Goal: Navigation & Orientation: Understand site structure

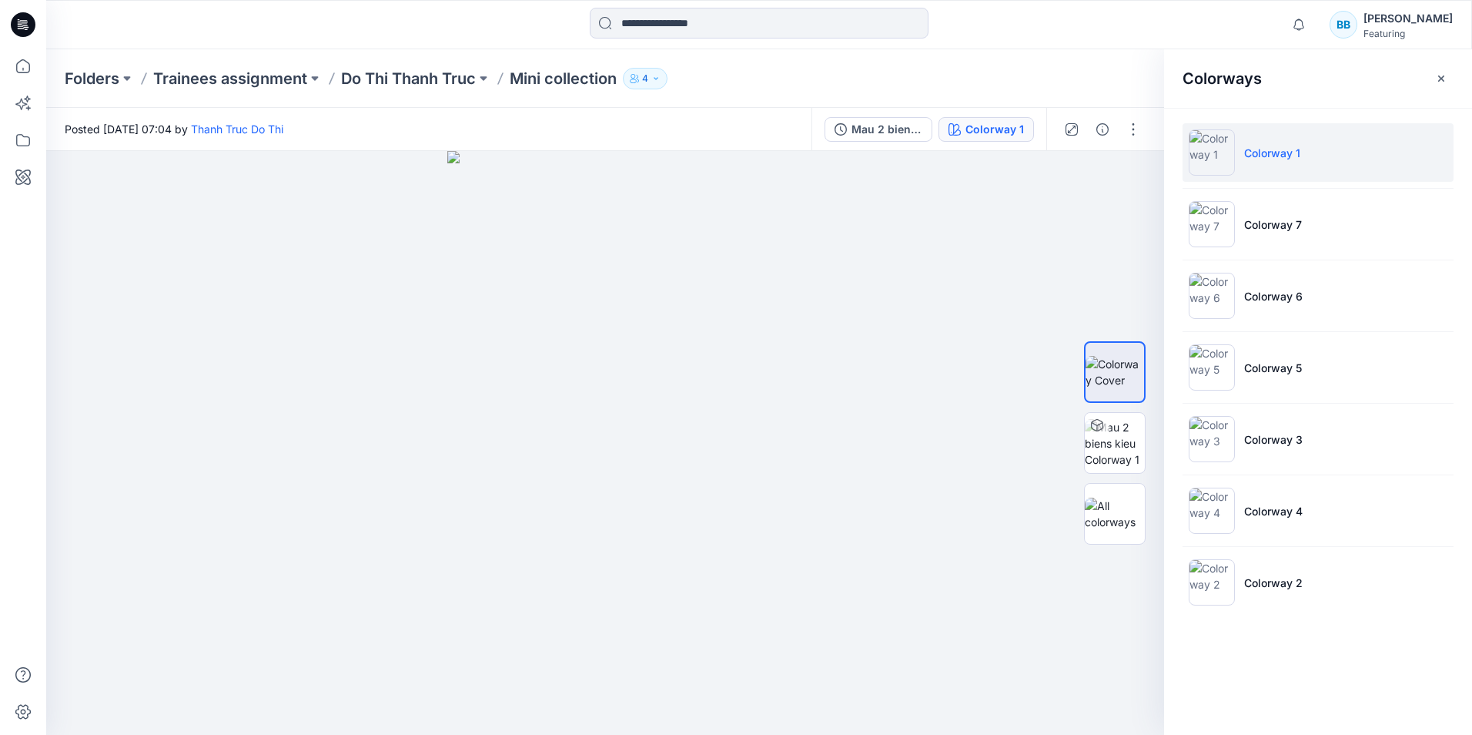
click at [14, 26] on icon at bounding box center [23, 24] width 25 height 25
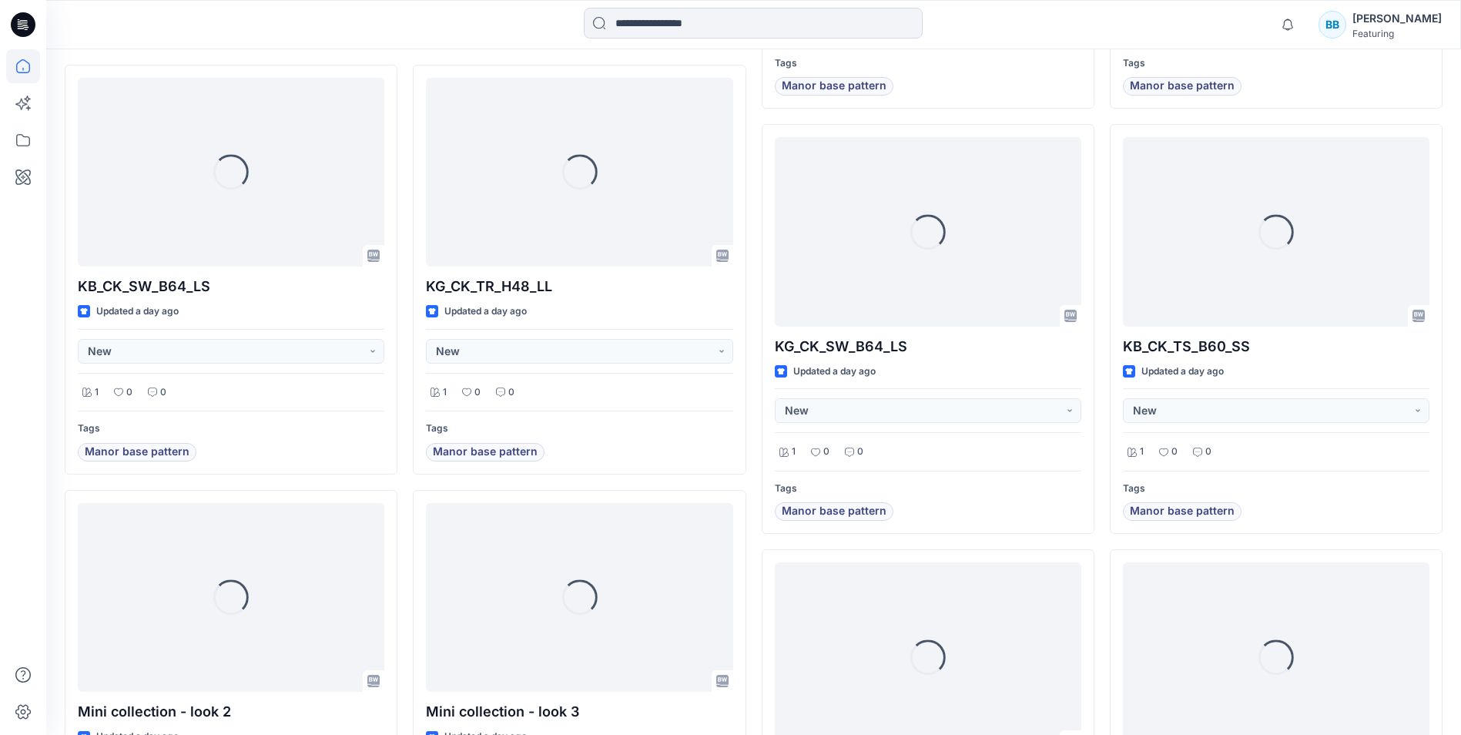
scroll to position [924, 0]
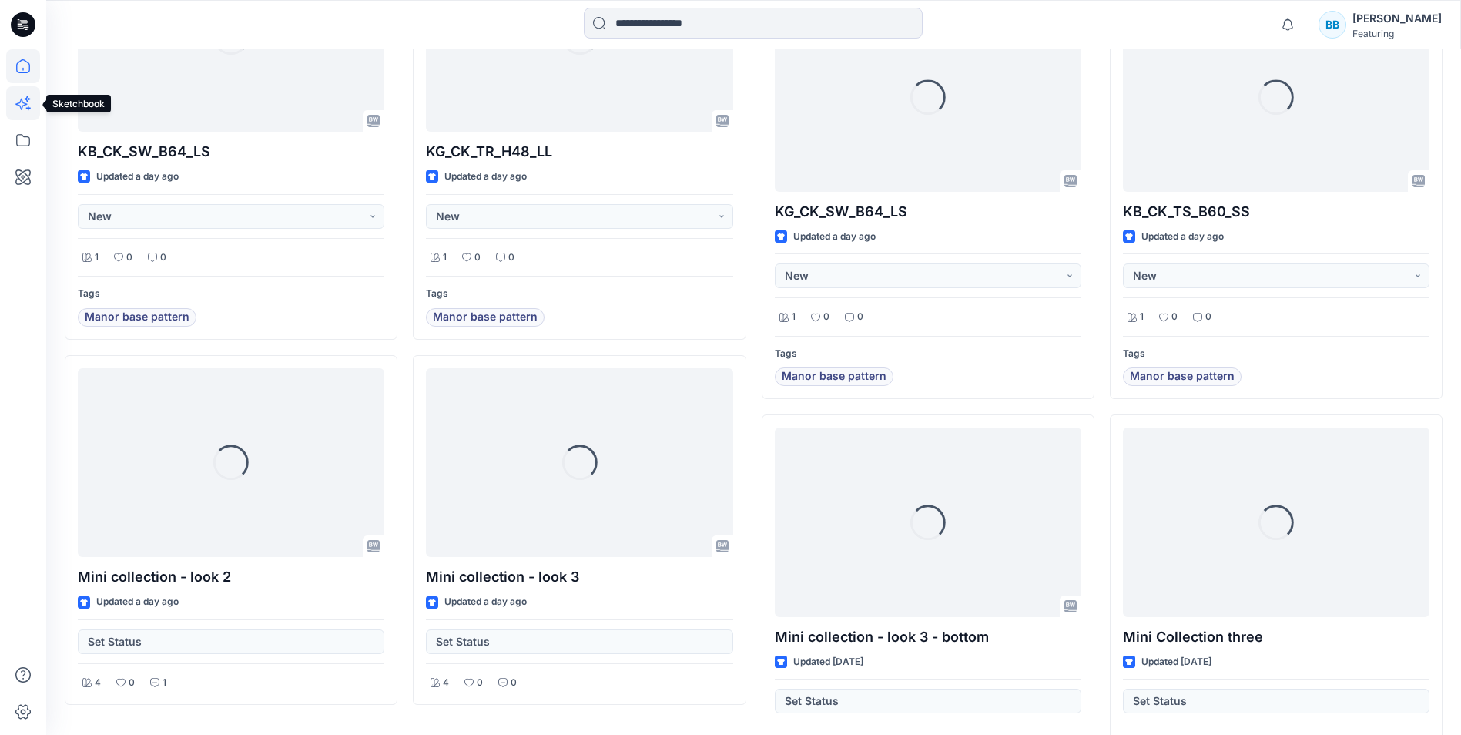
click at [17, 100] on icon at bounding box center [23, 103] width 34 height 34
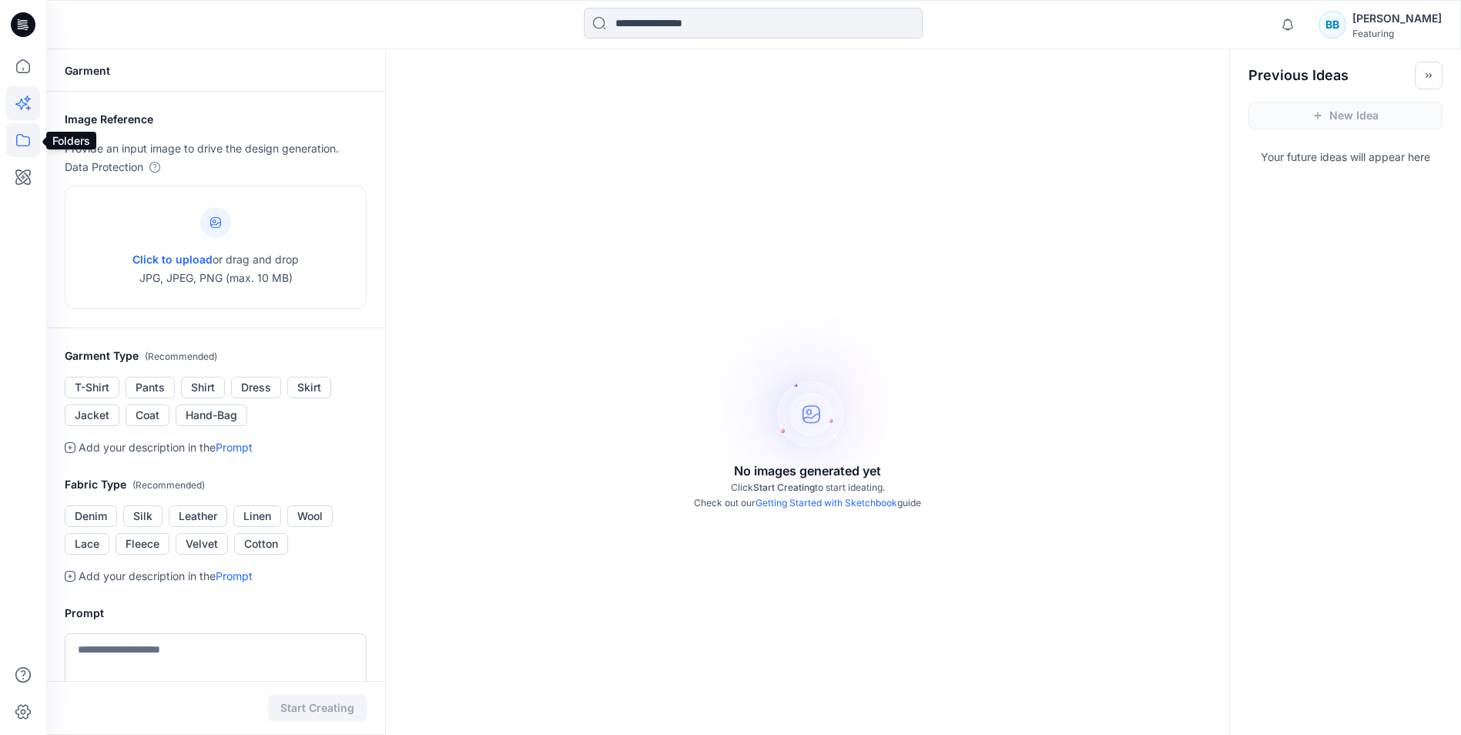
click at [24, 139] on icon at bounding box center [23, 140] width 34 height 34
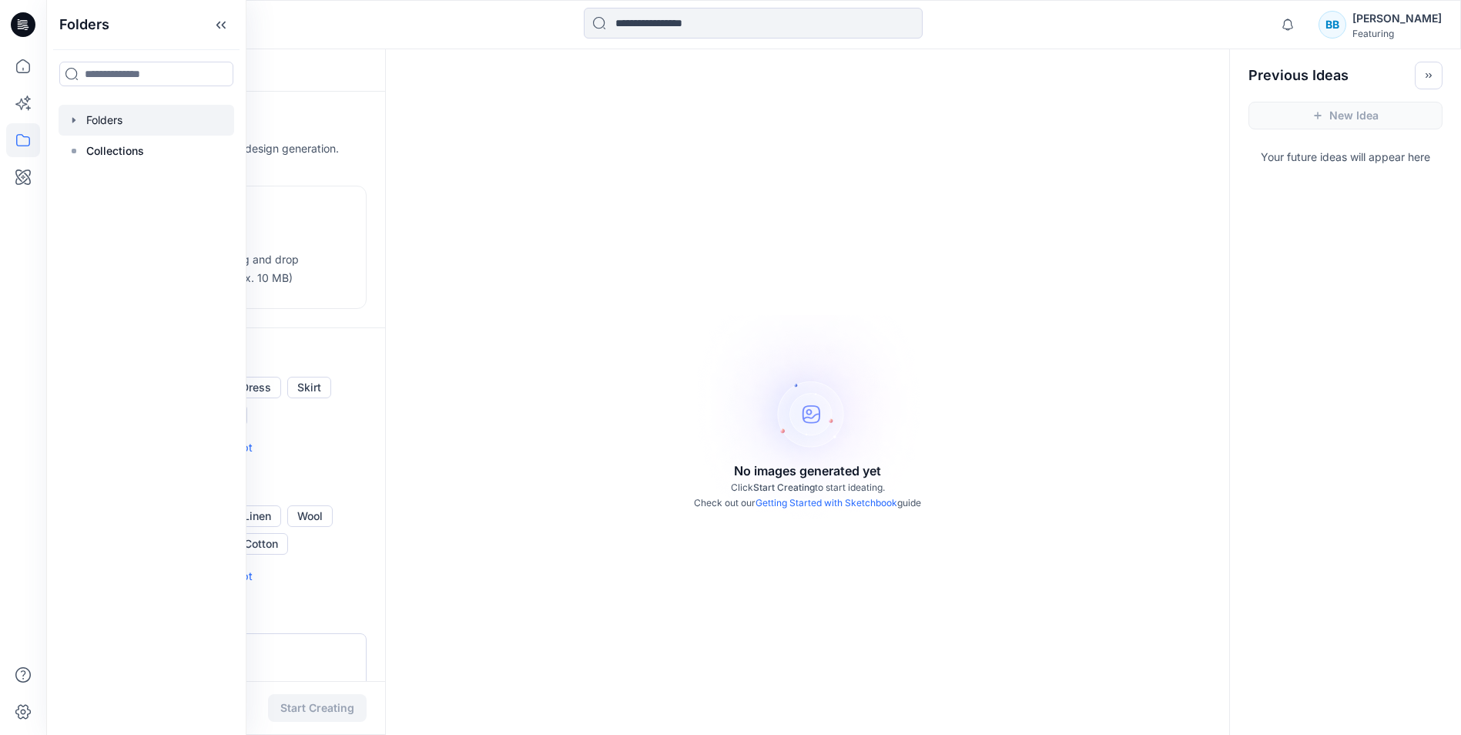
click at [69, 125] on icon "button" at bounding box center [74, 120] width 12 height 12
click at [80, 149] on div at bounding box center [147, 151] width 176 height 31
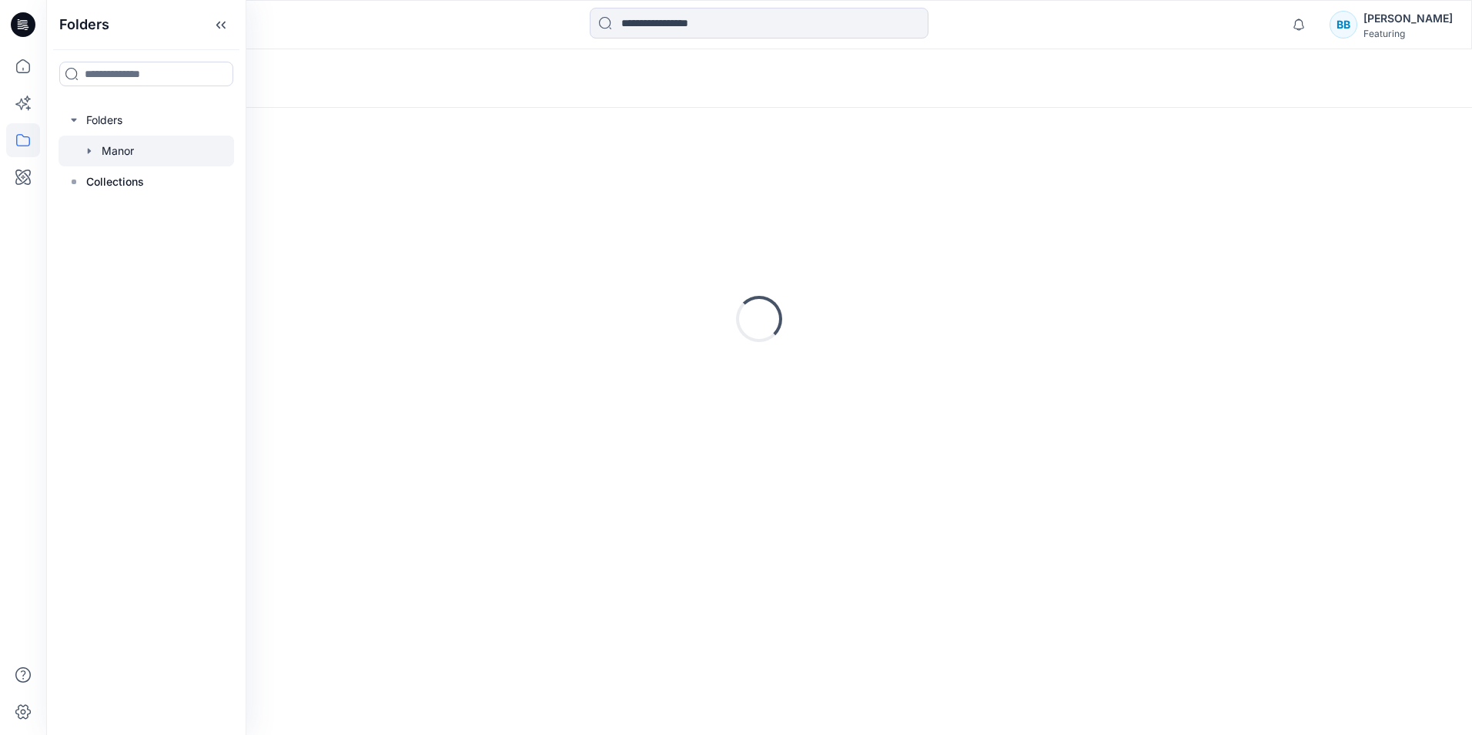
click at [99, 150] on div at bounding box center [147, 151] width 176 height 31
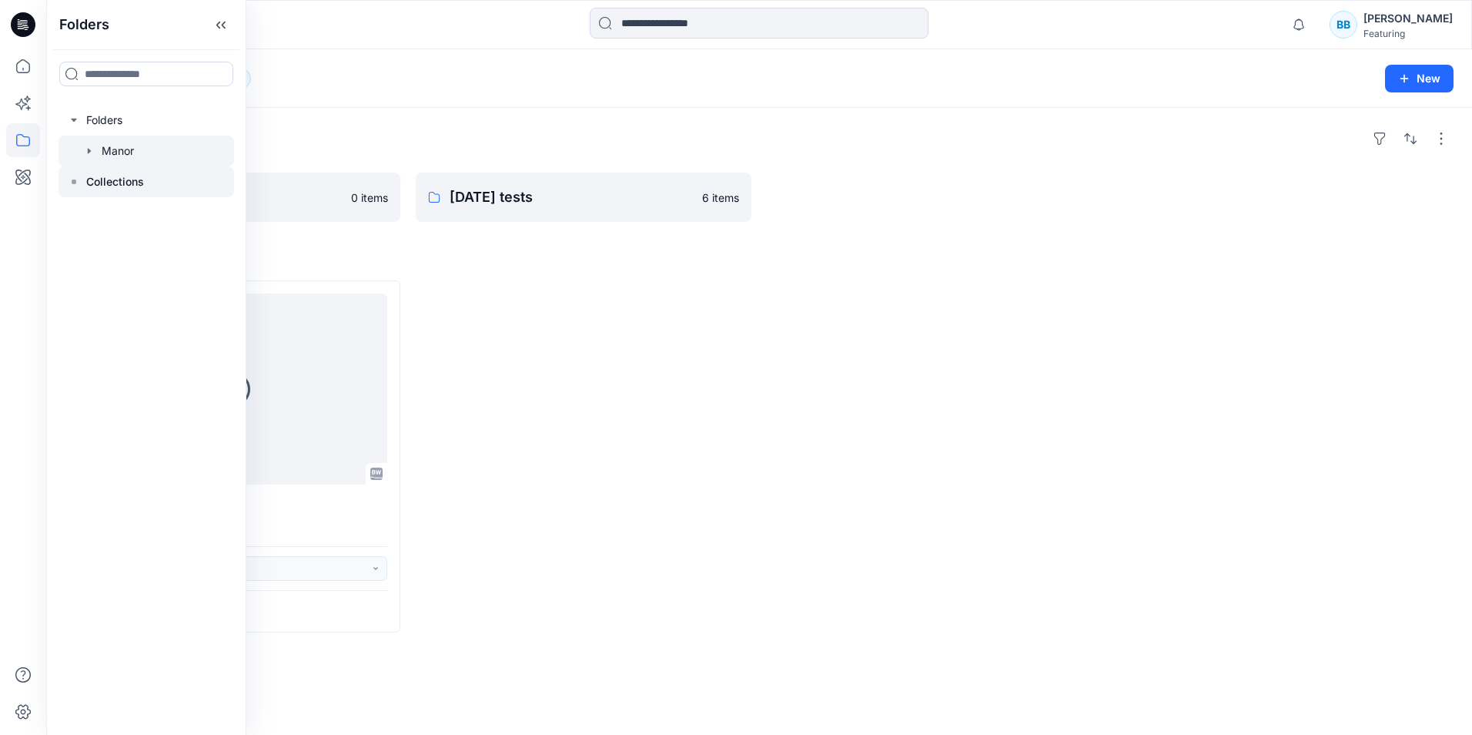
click at [75, 180] on rect at bounding box center [74, 181] width 5 height 5
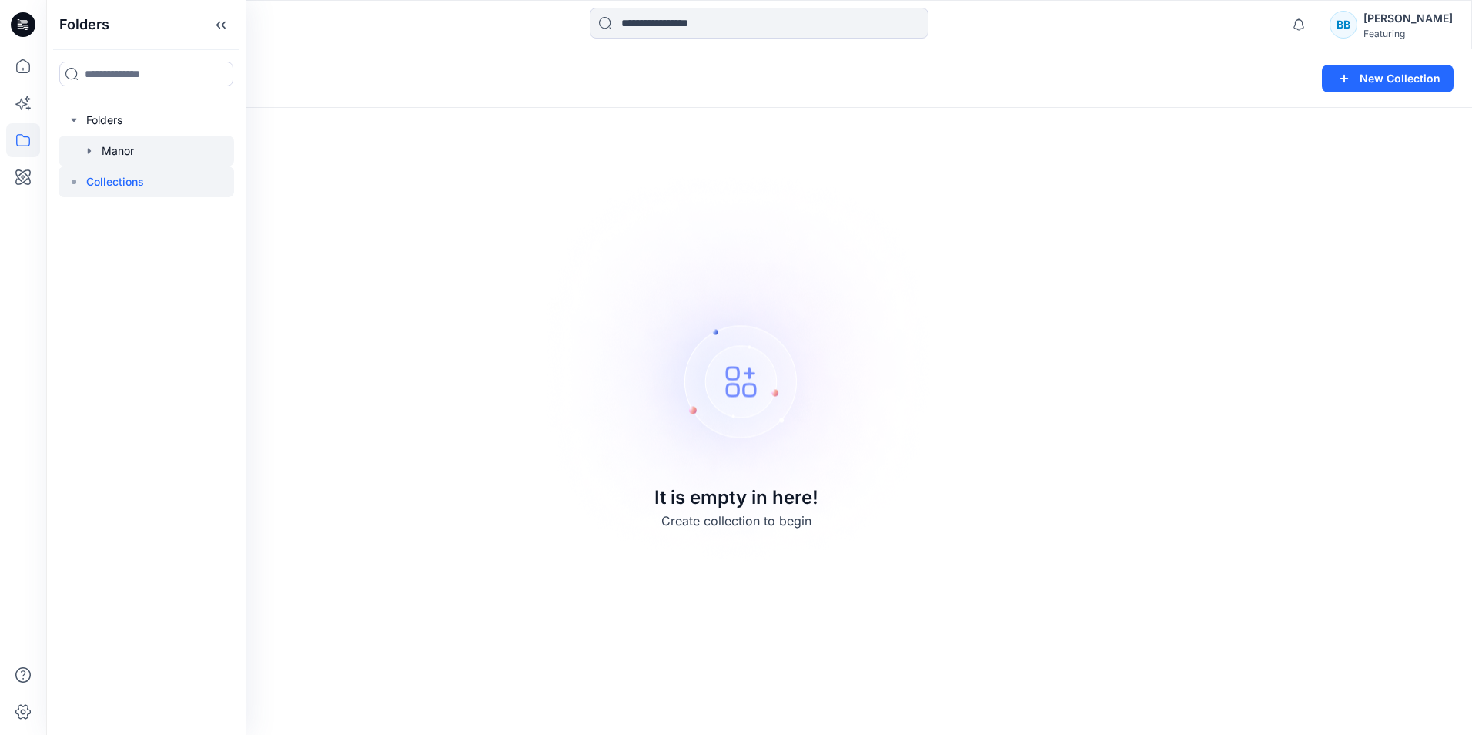
click at [140, 147] on div at bounding box center [147, 151] width 176 height 31
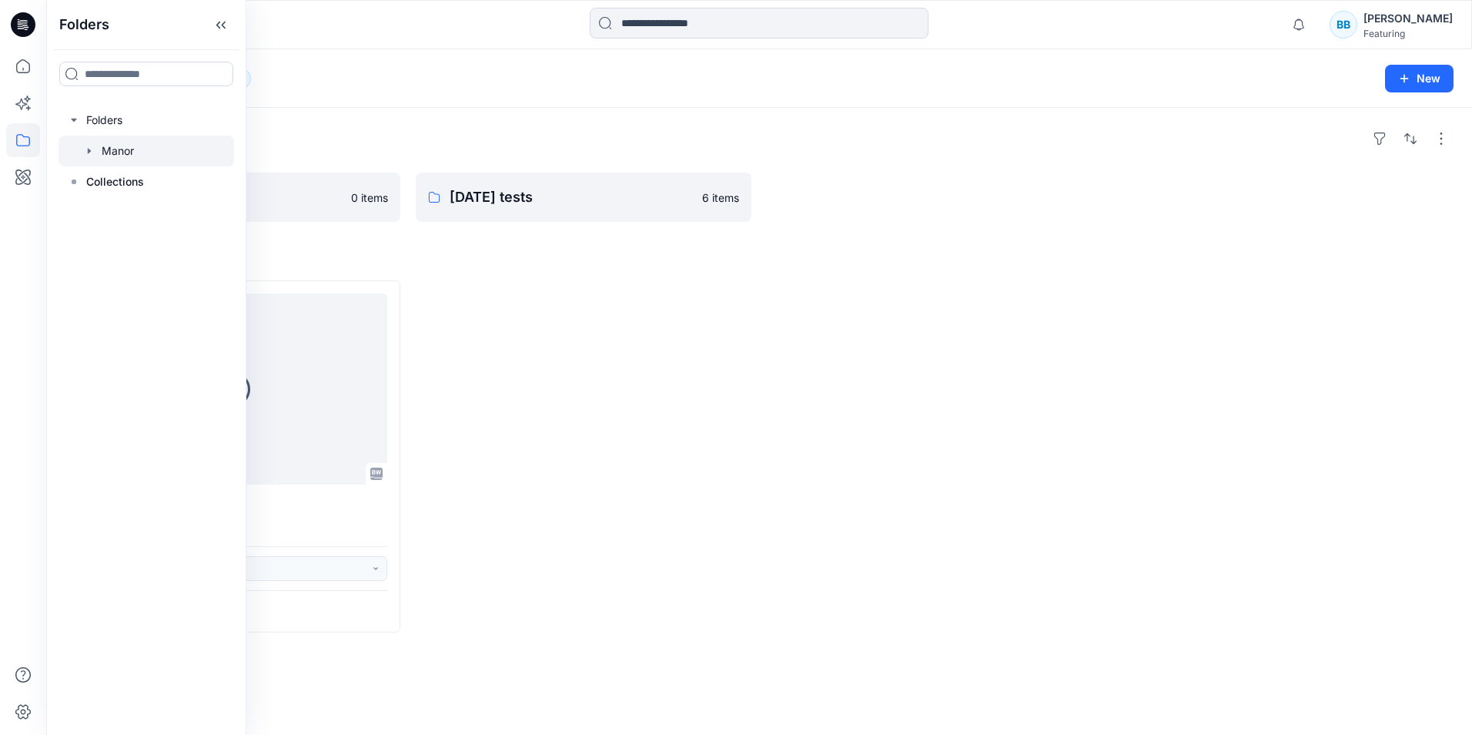
click at [338, 22] on div at bounding box center [224, 25] width 357 height 34
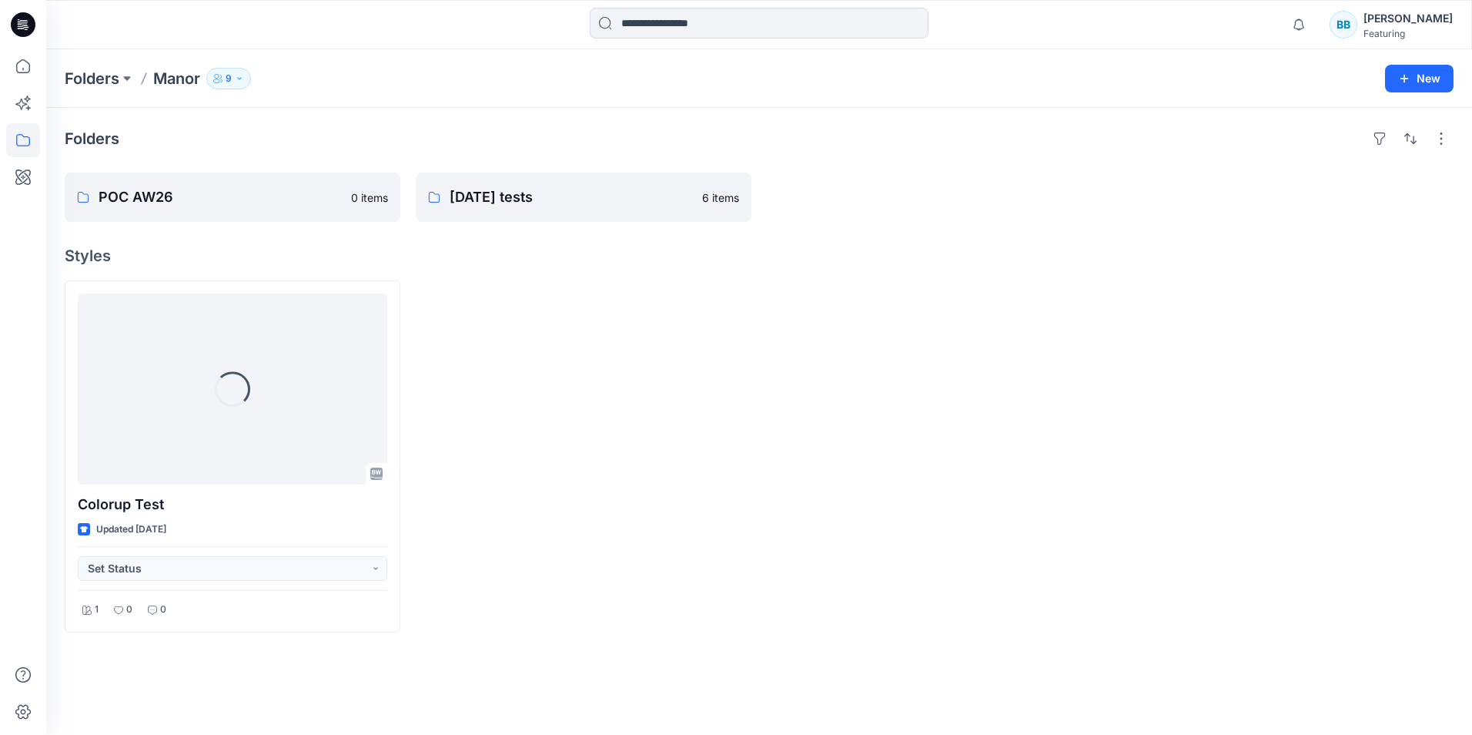
click at [18, 18] on icon at bounding box center [23, 24] width 25 height 25
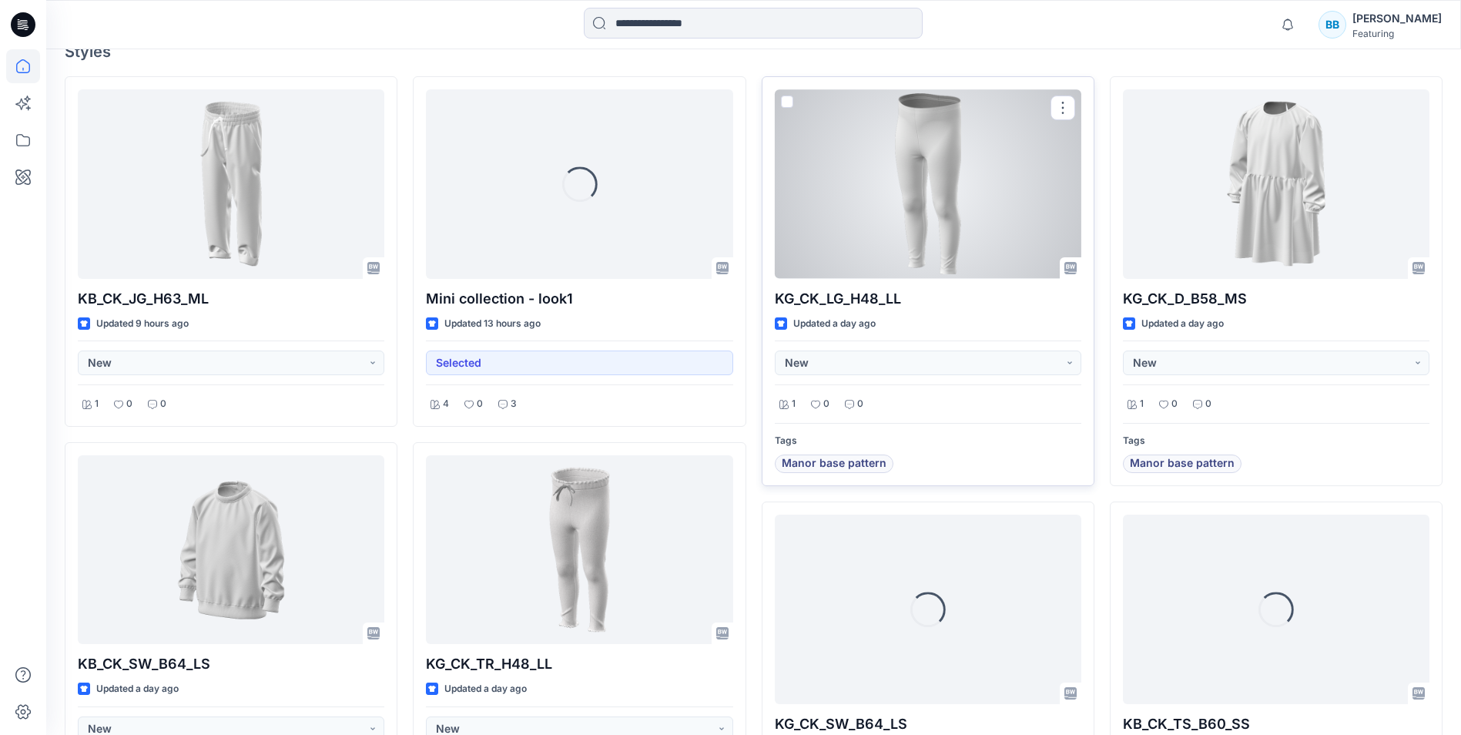
scroll to position [385, 0]
